Goal: Transaction & Acquisition: Purchase product/service

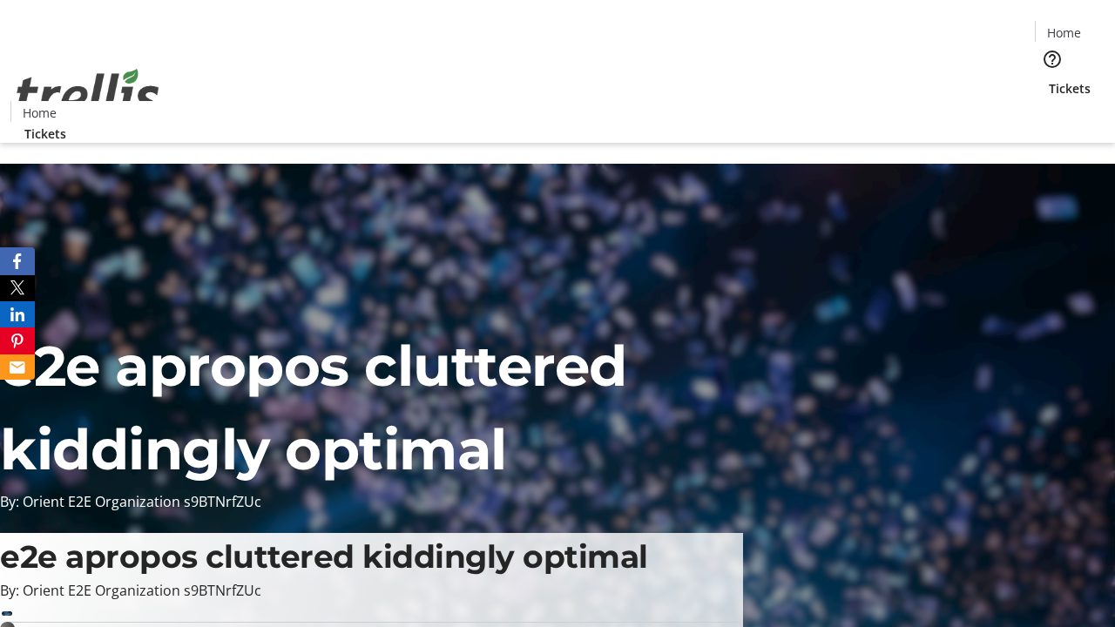
click at [1049, 79] on span "Tickets" at bounding box center [1070, 88] width 42 height 18
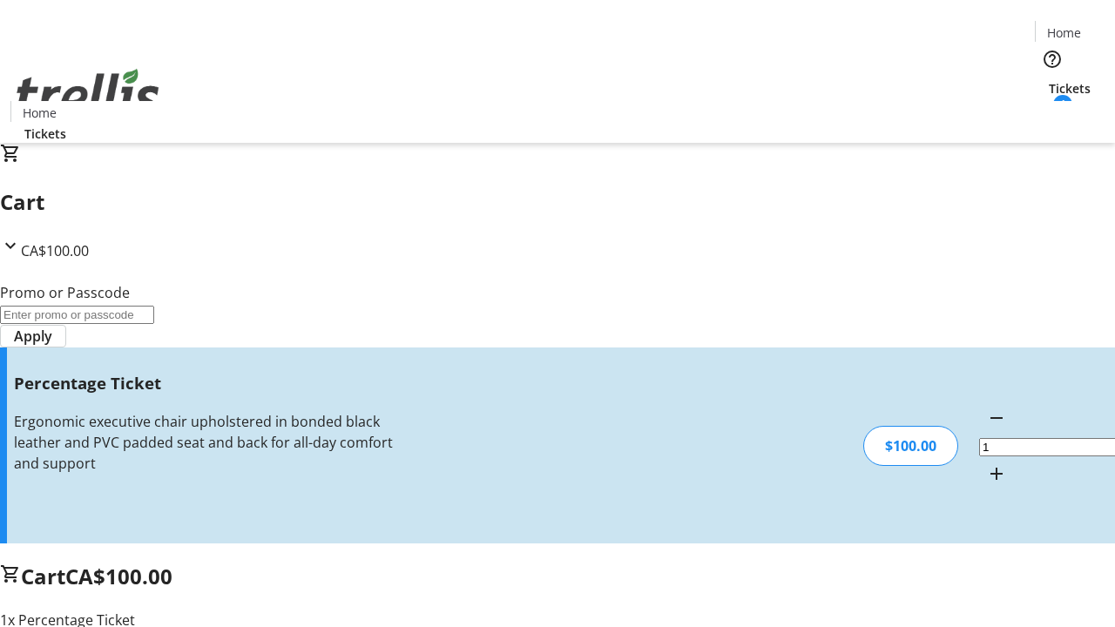
type input "BAR"
